Goal: Transaction & Acquisition: Book appointment/travel/reservation

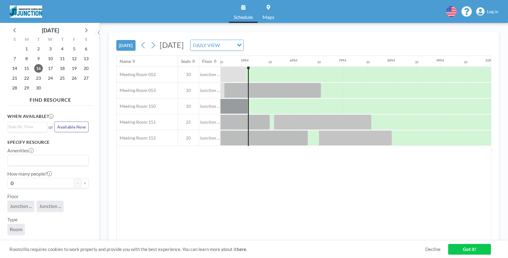
scroll to position [0, 805]
click at [283, 104] on div at bounding box center [281, 106] width 24 height 15
click at [492, 11] on span "Log in" at bounding box center [492, 11] width 11 height 5
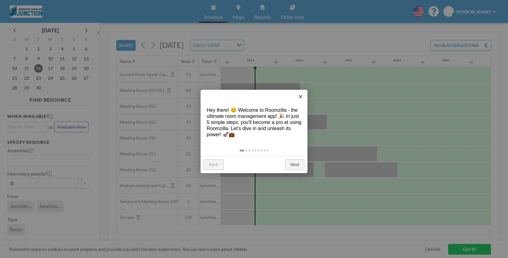
scroll to position [0, 805]
click at [294, 163] on link "Next" at bounding box center [294, 164] width 19 height 11
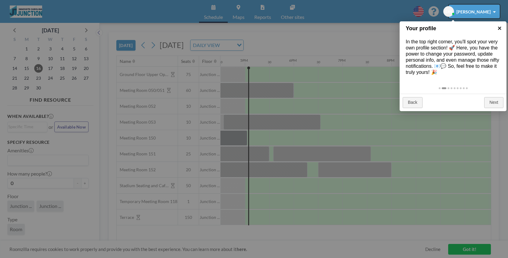
click at [500, 29] on link "×" at bounding box center [499, 28] width 14 height 14
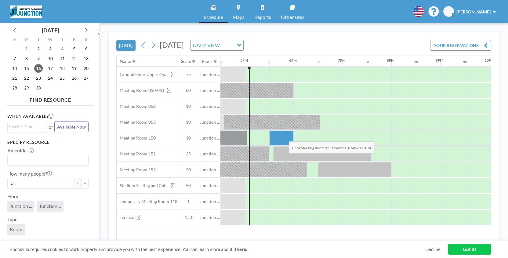
click at [284, 137] on div at bounding box center [281, 137] width 24 height 15
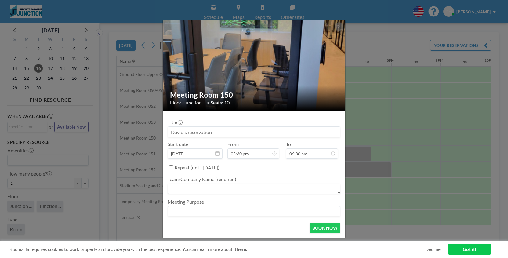
drag, startPoint x: 219, startPoint y: 134, endPoint x: 242, endPoint y: 137, distance: 22.8
click at [242, 137] on div "Title Start date [DATE] From 05:30 pm - To 06:00 pm Repeat (until [DATE]) Team/…" at bounding box center [253, 166] width 173 height 102
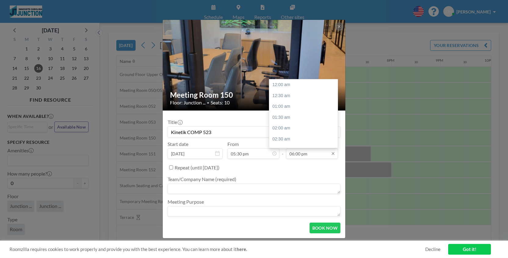
scroll to position [391, 0]
type input "Kinetik COMP 523"
click at [334, 153] on icon at bounding box center [332, 153] width 5 height 5
click at [286, 93] on div "06:30 pm" at bounding box center [305, 95] width 72 height 11
type input "06:30 pm"
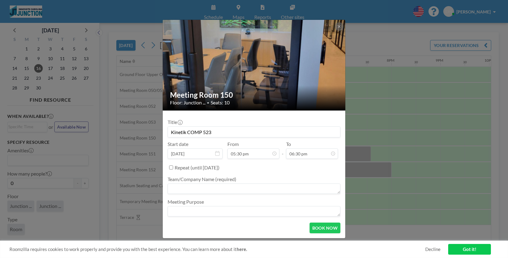
scroll to position [402, 0]
click at [176, 189] on textarea at bounding box center [253, 188] width 173 height 10
type textarea "Kinetik"
click at [178, 204] on label "Meeting Purpose" at bounding box center [185, 202] width 36 height 6
click at [178, 211] on textarea at bounding box center [253, 211] width 173 height 10
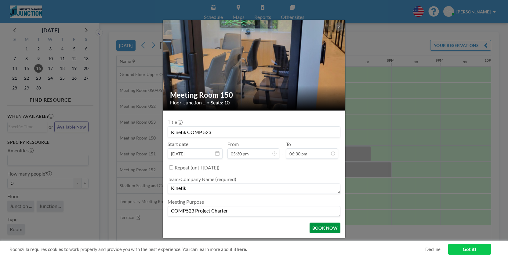
type textarea "COMP523 Project Charter"
click at [323, 231] on button "BOOK NOW" at bounding box center [324, 227] width 31 height 11
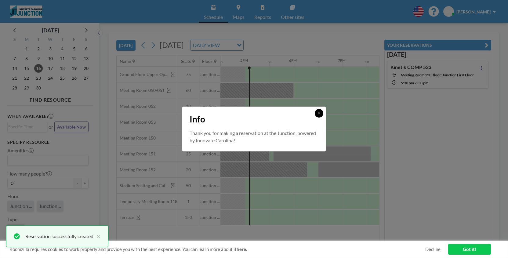
click at [319, 112] on icon at bounding box center [319, 113] width 4 height 4
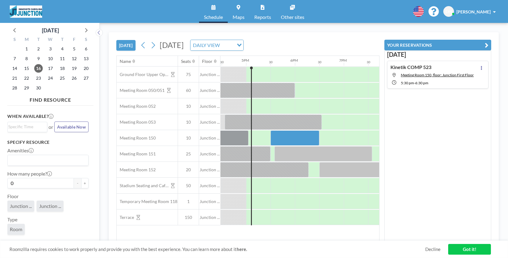
scroll to position [0, 805]
